Goal: Task Accomplishment & Management: Manage account settings

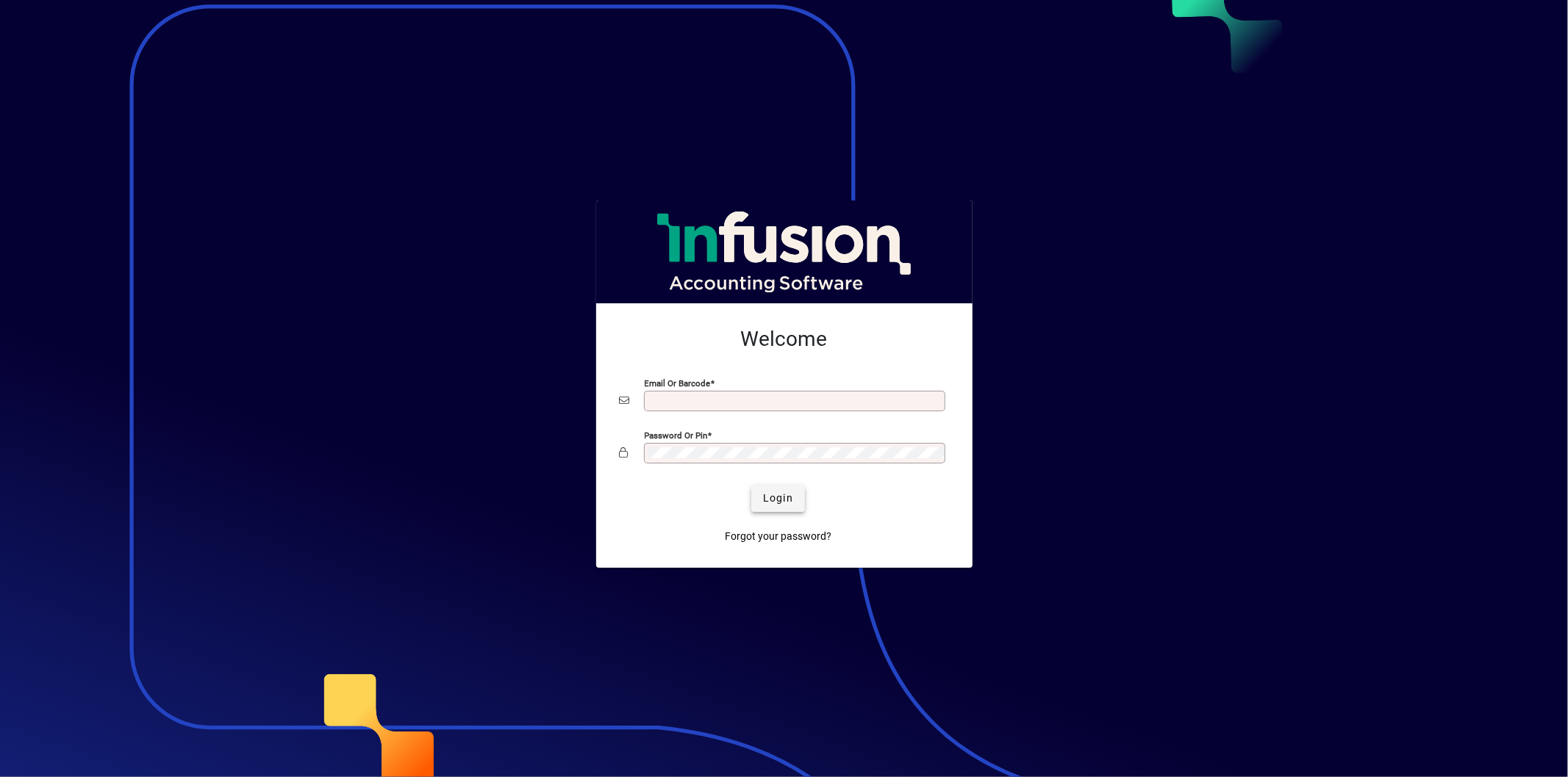
type input "**********"
click at [785, 498] on span "Login" at bounding box center [777, 498] width 30 height 15
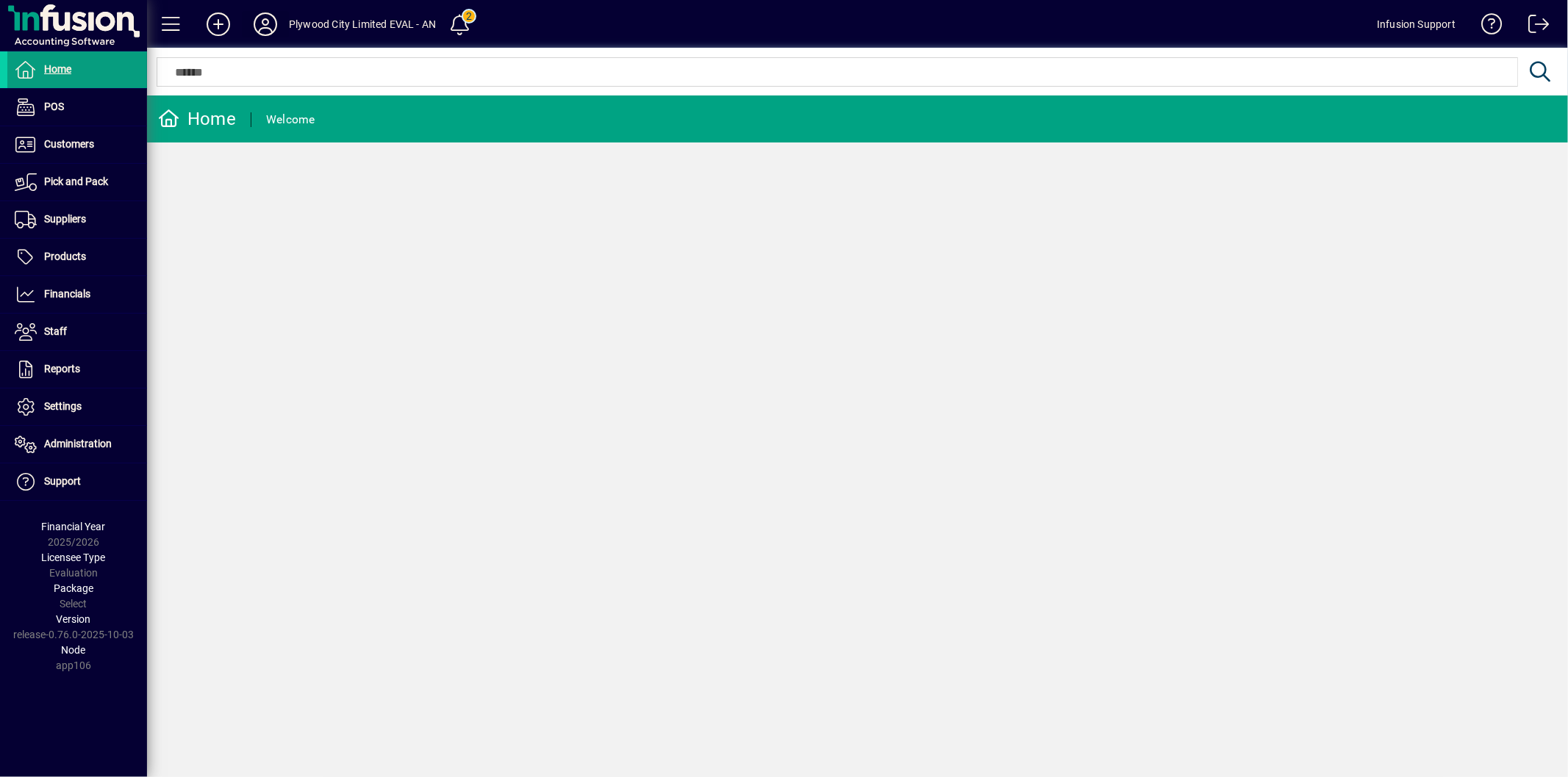
click at [259, 22] on icon at bounding box center [265, 24] width 29 height 24
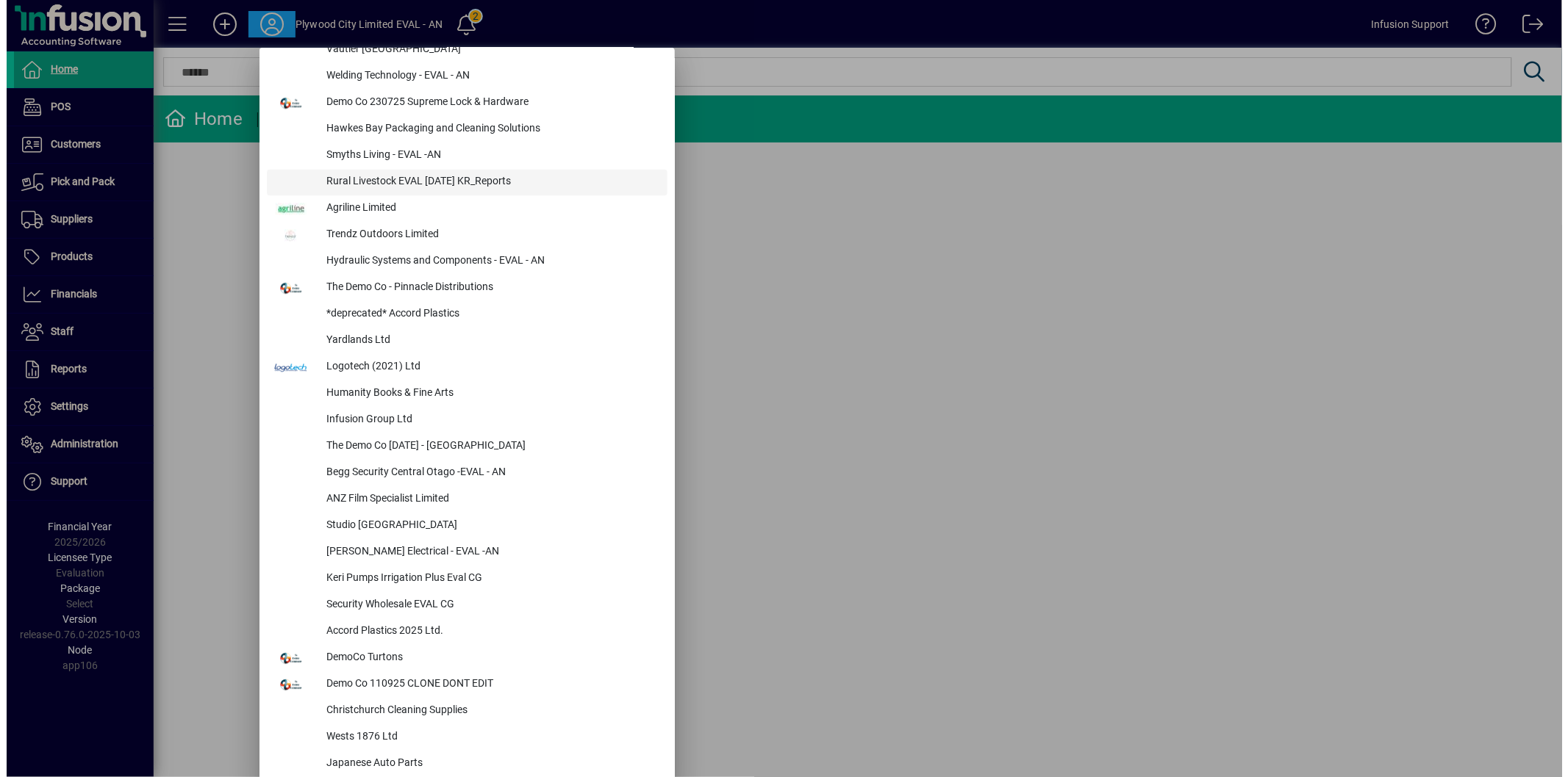
scroll to position [1305, 0]
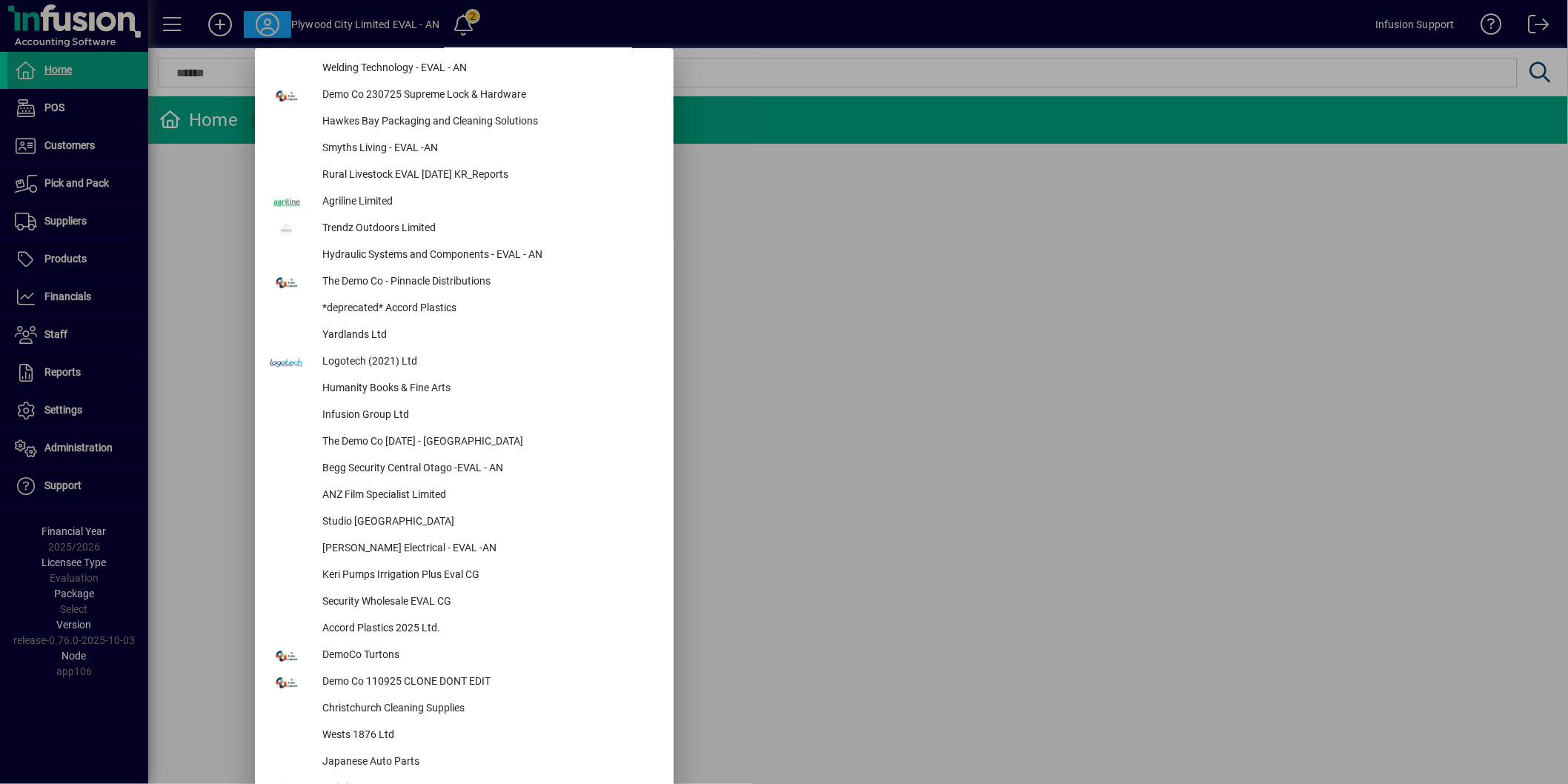
click at [90, 447] on div at bounding box center [784, 392] width 1568 height 784
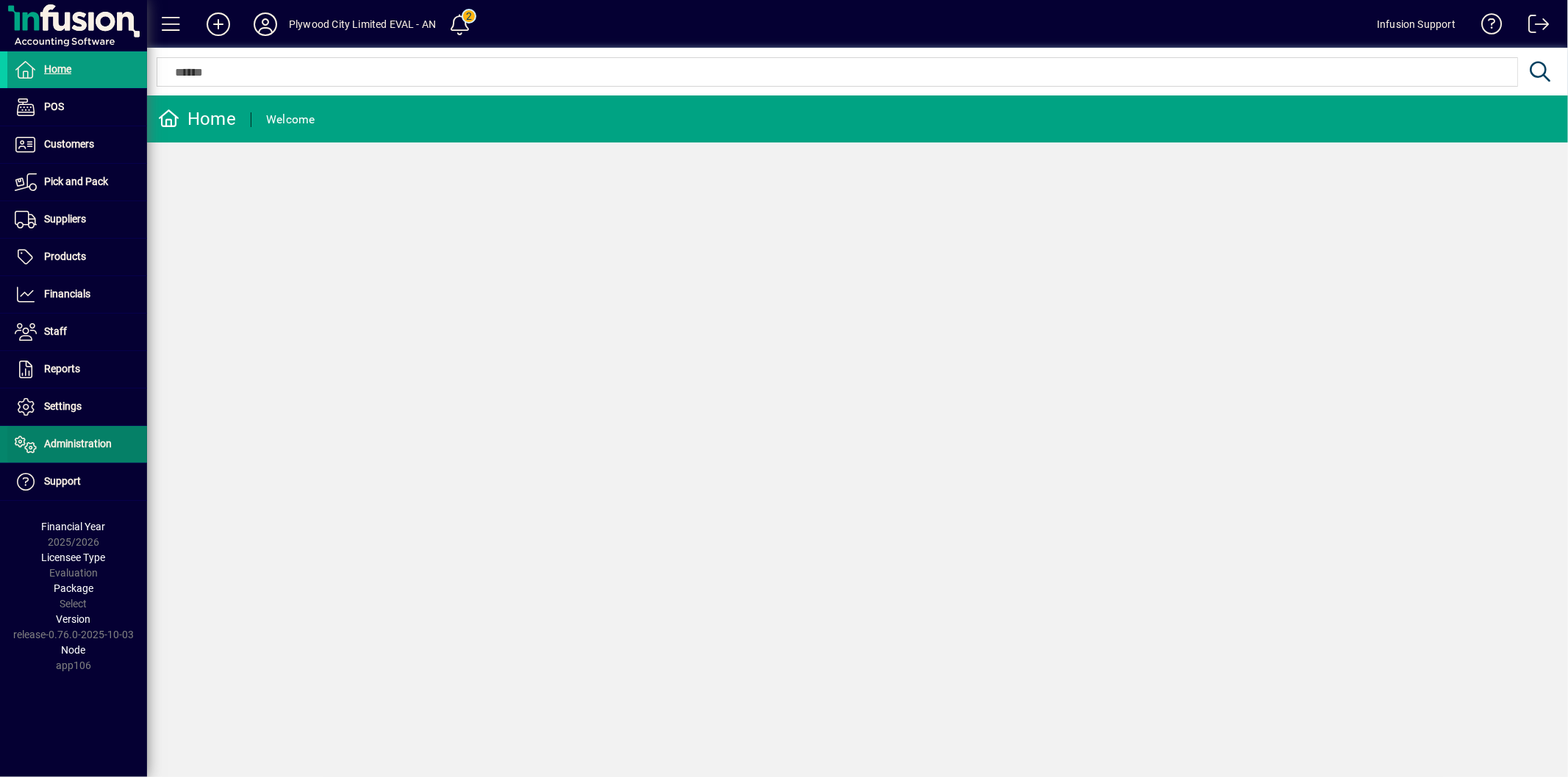
click at [90, 442] on span "Administration" at bounding box center [78, 443] width 68 height 12
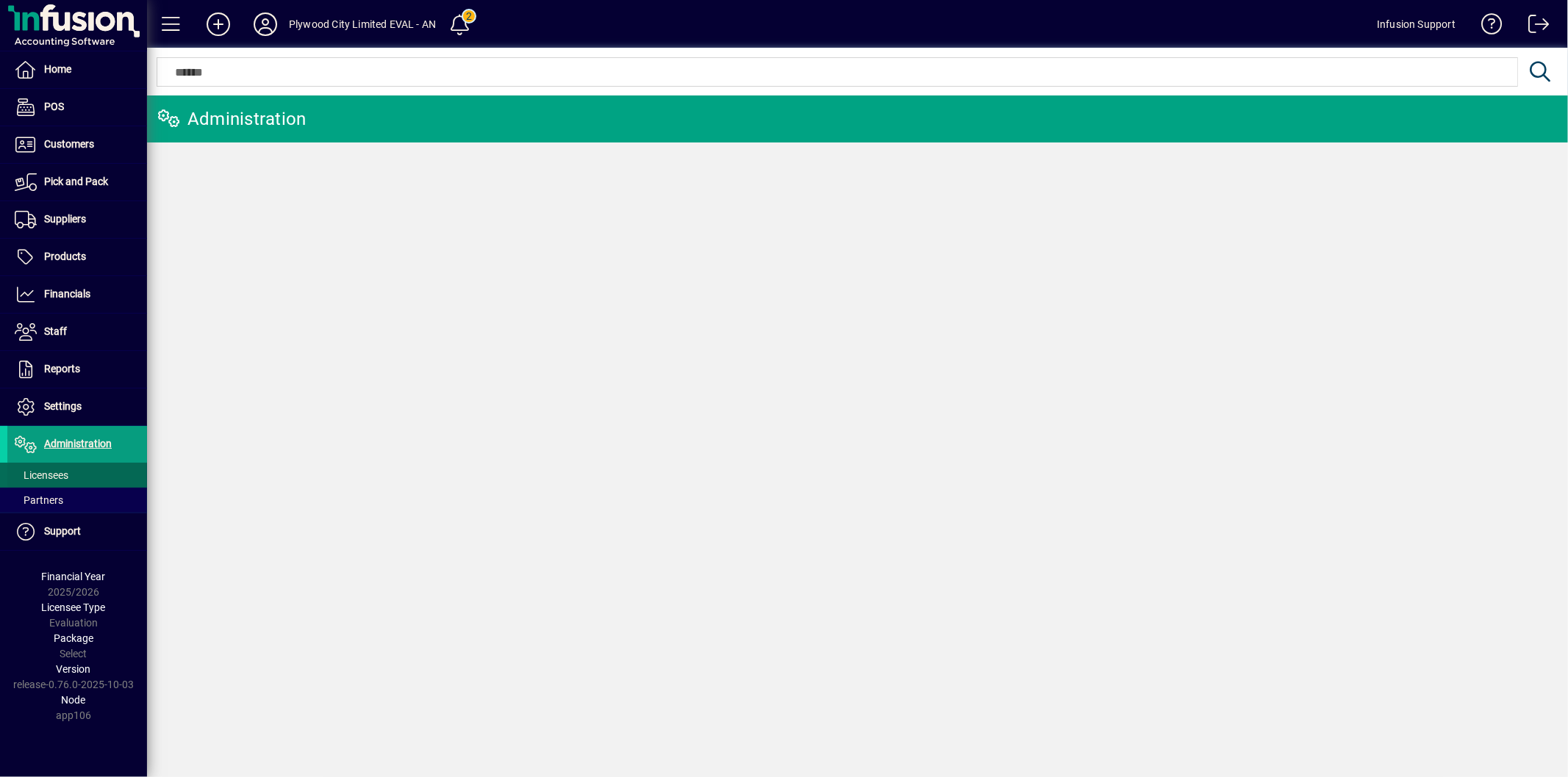
click at [67, 468] on span "Licensees" at bounding box center [38, 475] width 61 height 15
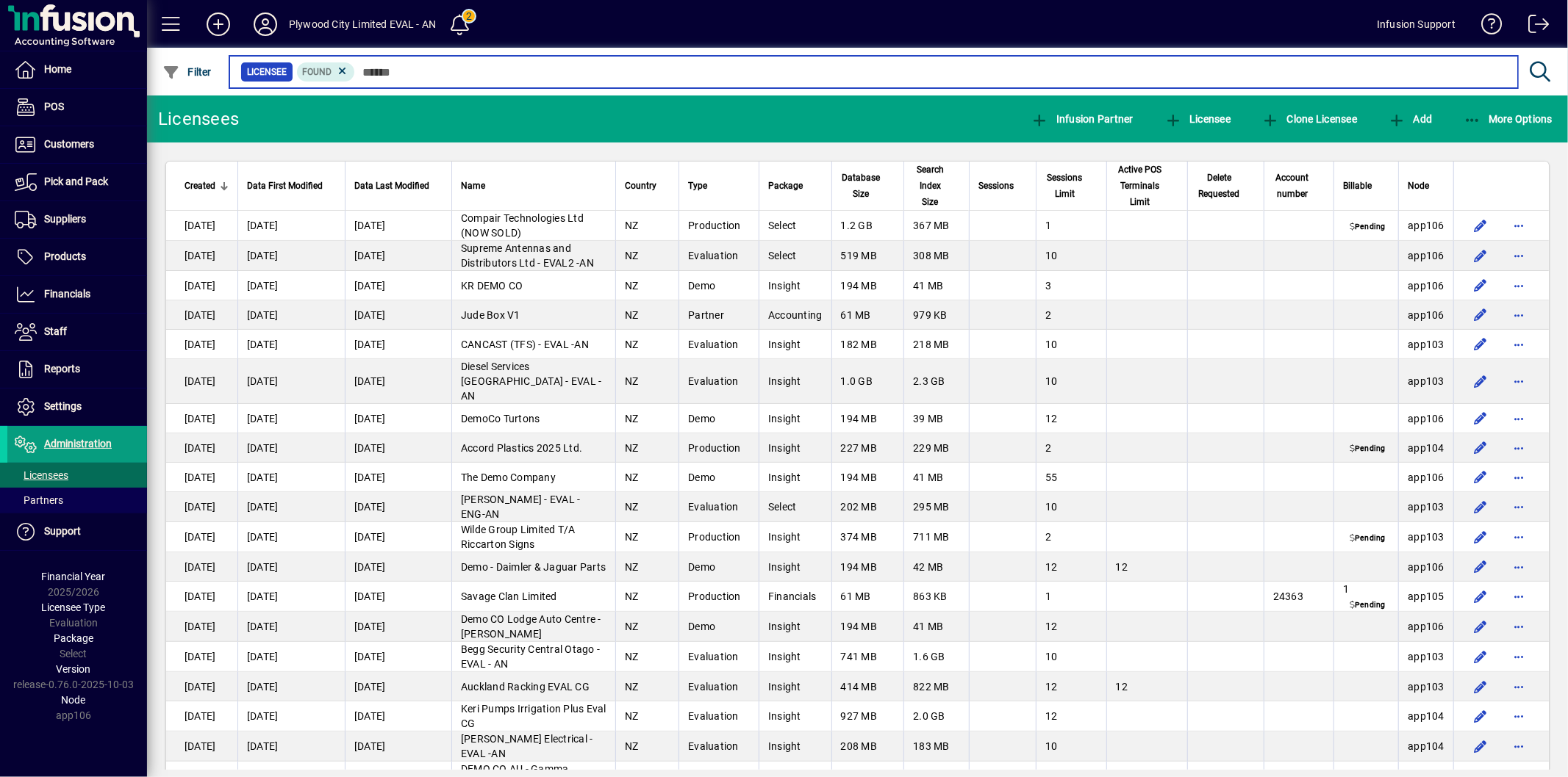
click at [386, 64] on input "text" at bounding box center [930, 71] width 1151 height 21
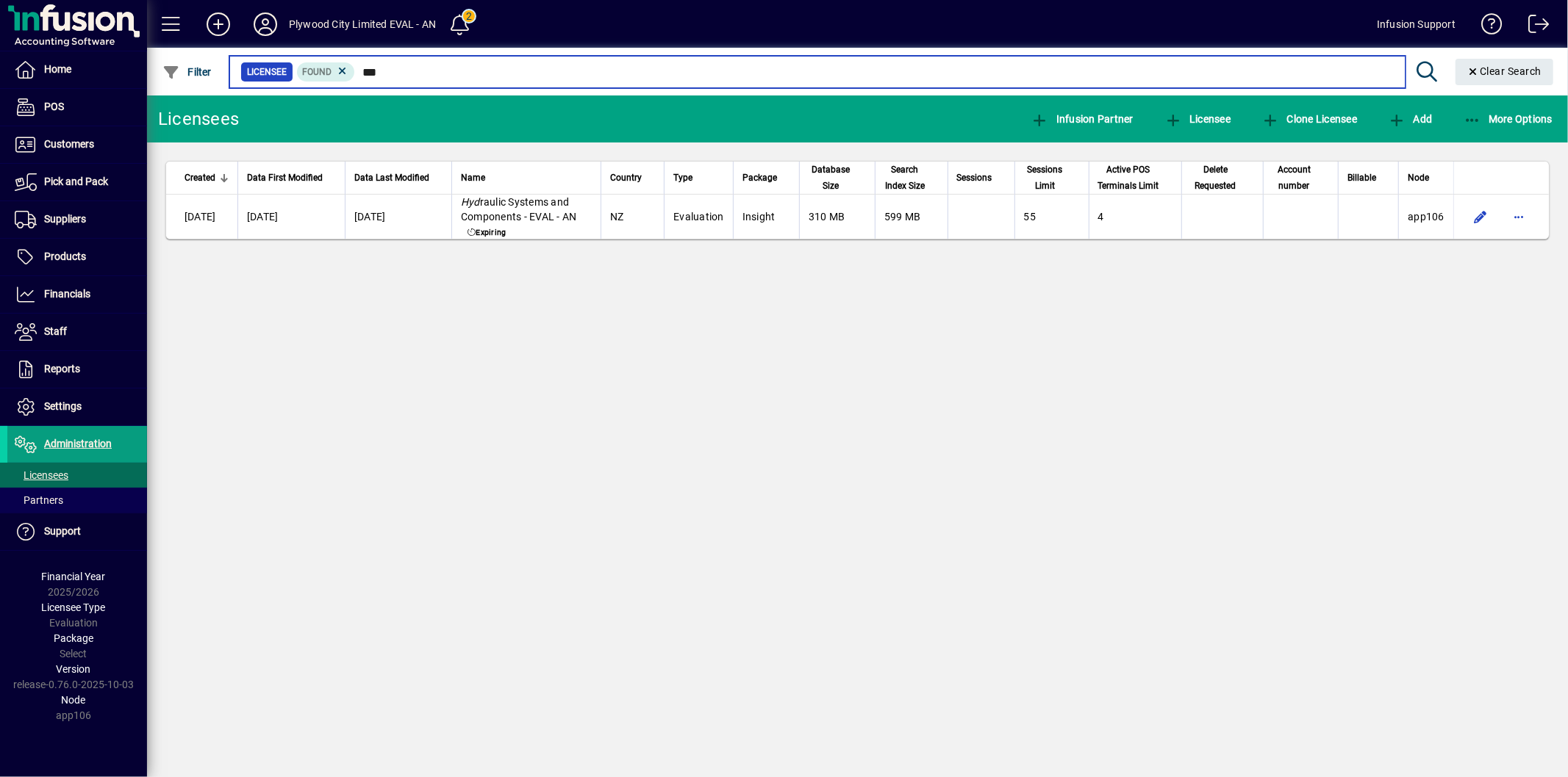
type input "***"
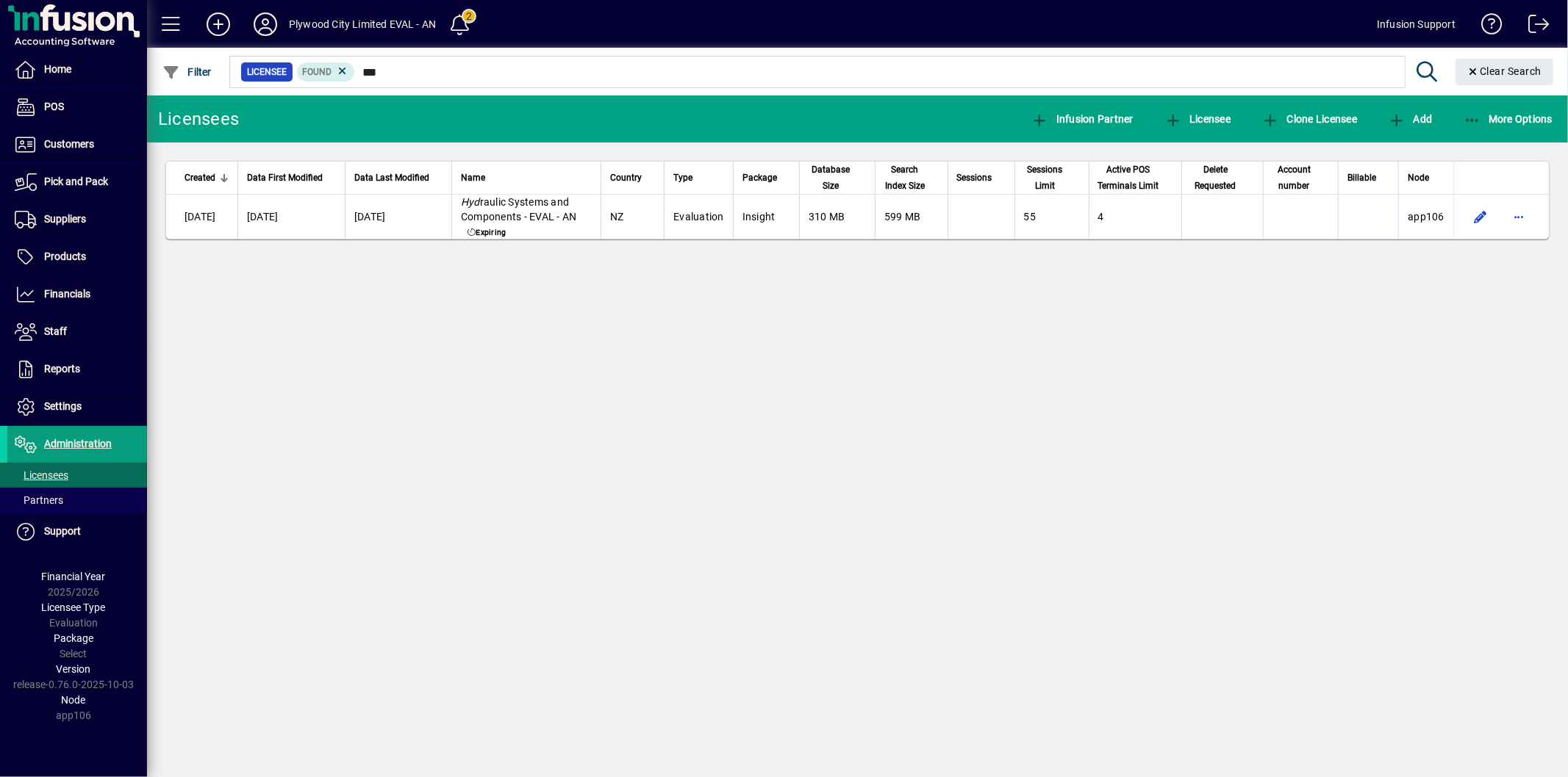
click at [504, 505] on div "Licensees Infusion Partner Licensee Clone Licensee Add More Options Created Dat…" at bounding box center [857, 436] width 1420 height 682
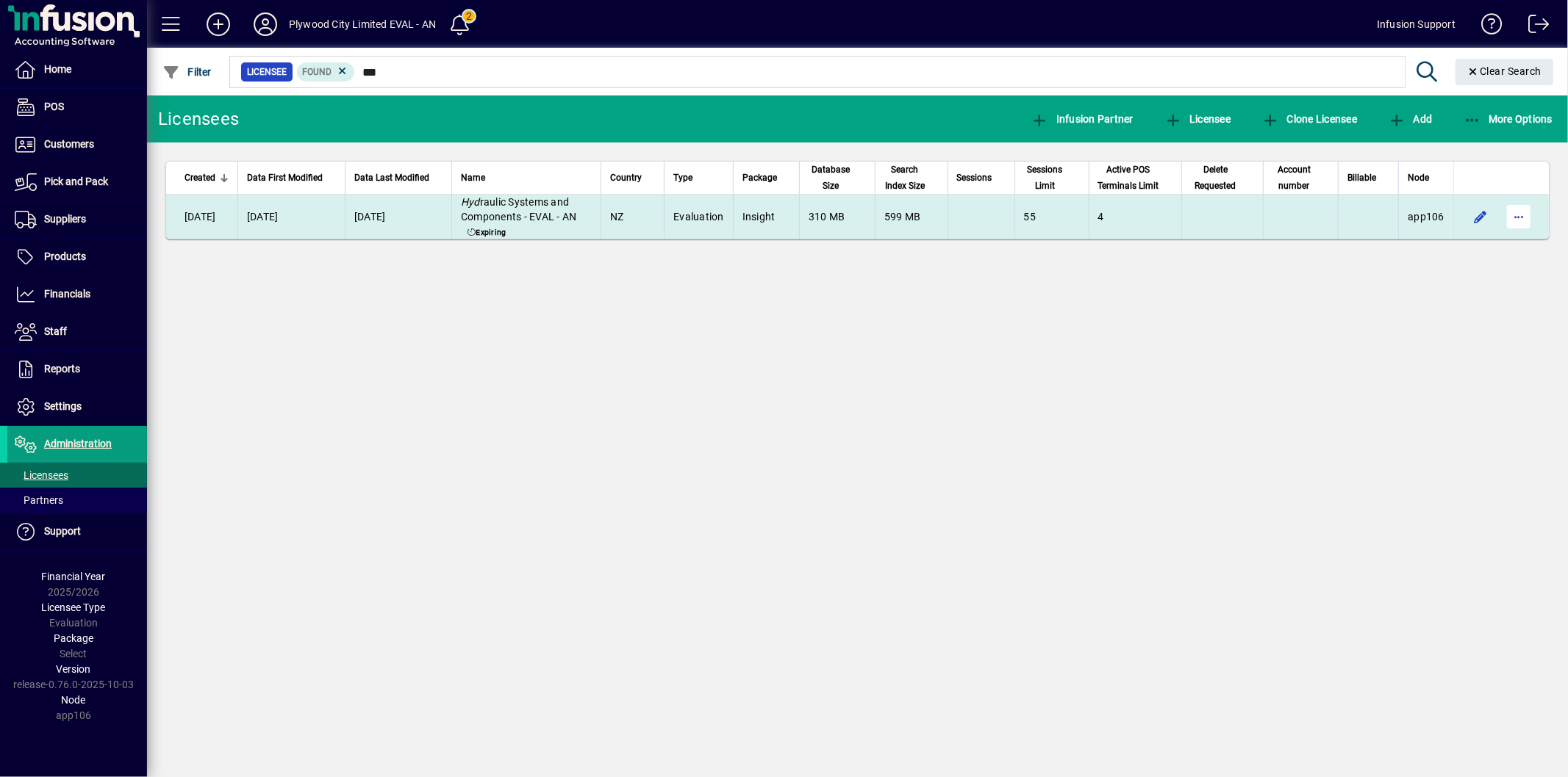
click at [1517, 226] on span "button" at bounding box center [1519, 217] width 35 height 35
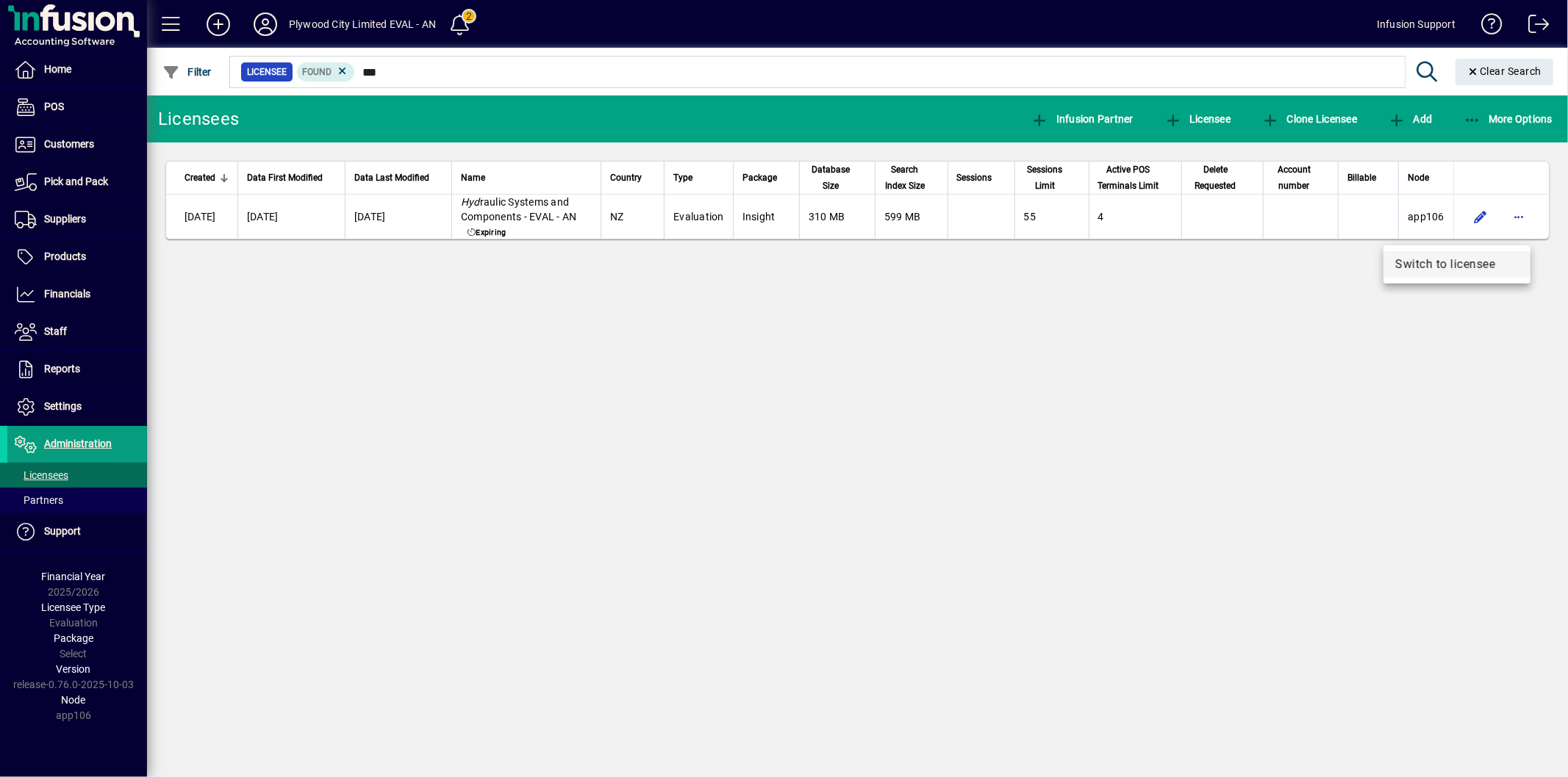
click at [1457, 273] on span "Switch to licensee" at bounding box center [1457, 264] width 124 height 18
